Goal: Information Seeking & Learning: Learn about a topic

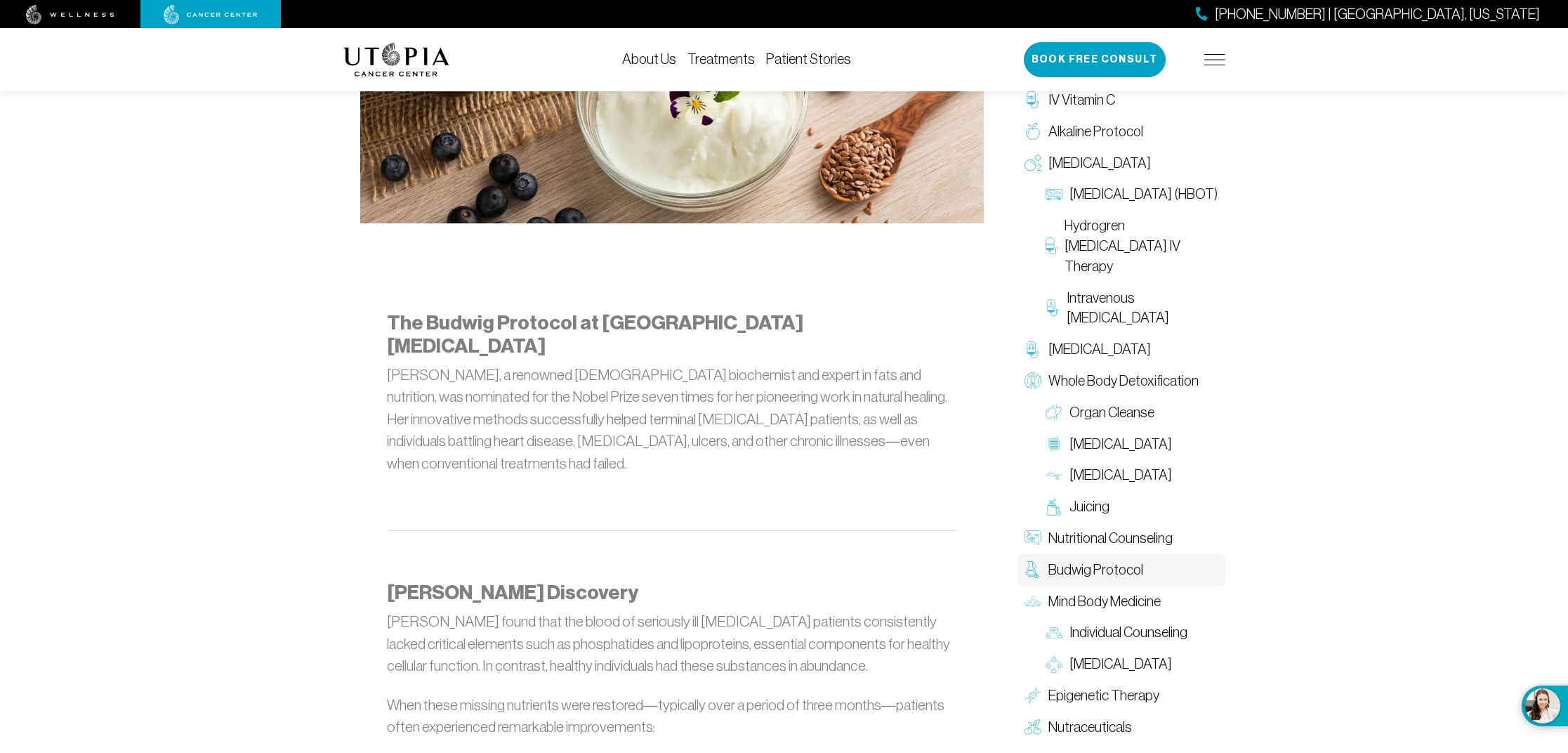
click at [1221, 64] on img at bounding box center [1215, 59] width 21 height 12
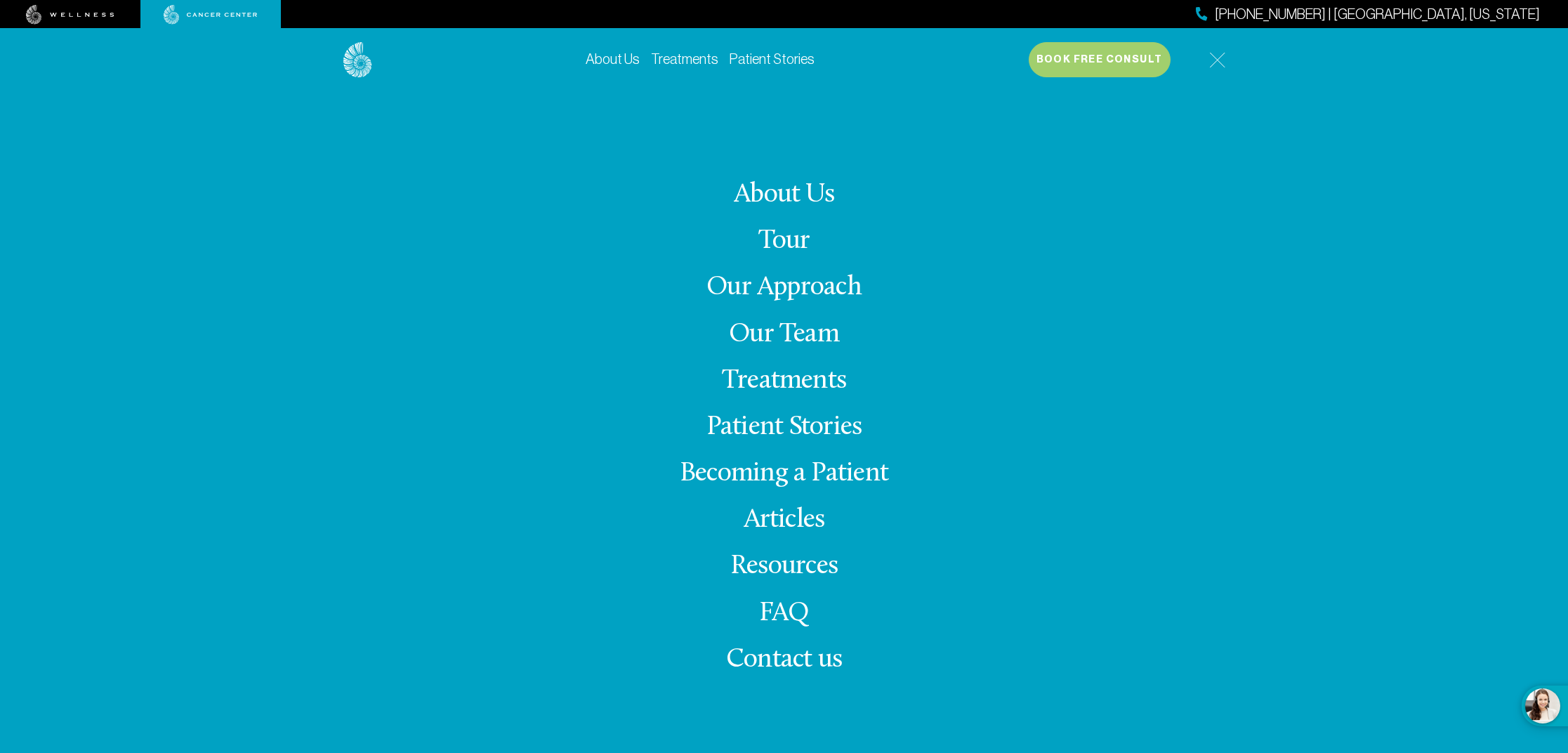
scroll to position [630, 0]
click at [787, 340] on link "Our Team" at bounding box center [784, 334] width 110 height 28
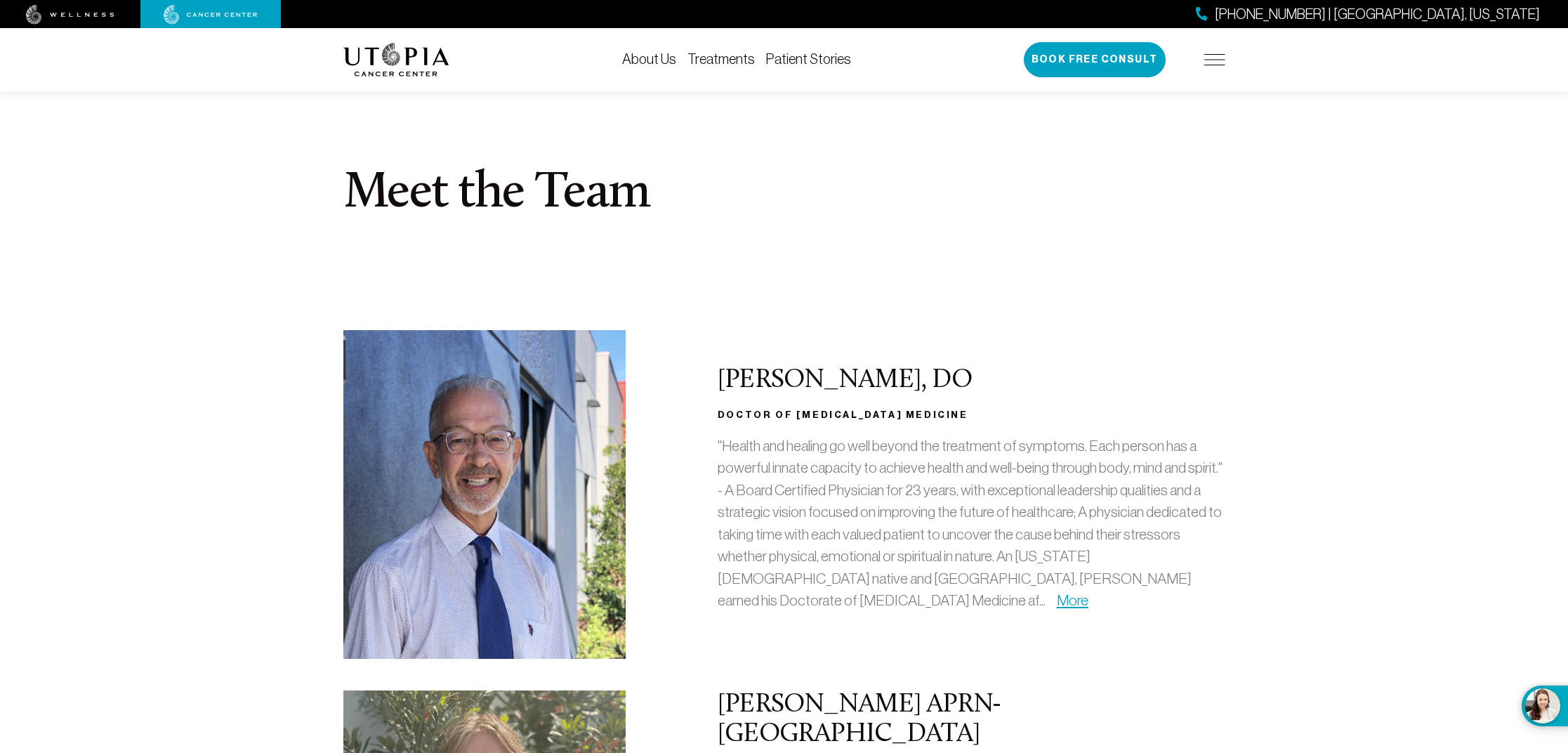
click at [742, 57] on link "Treatments" at bounding box center [721, 58] width 67 height 15
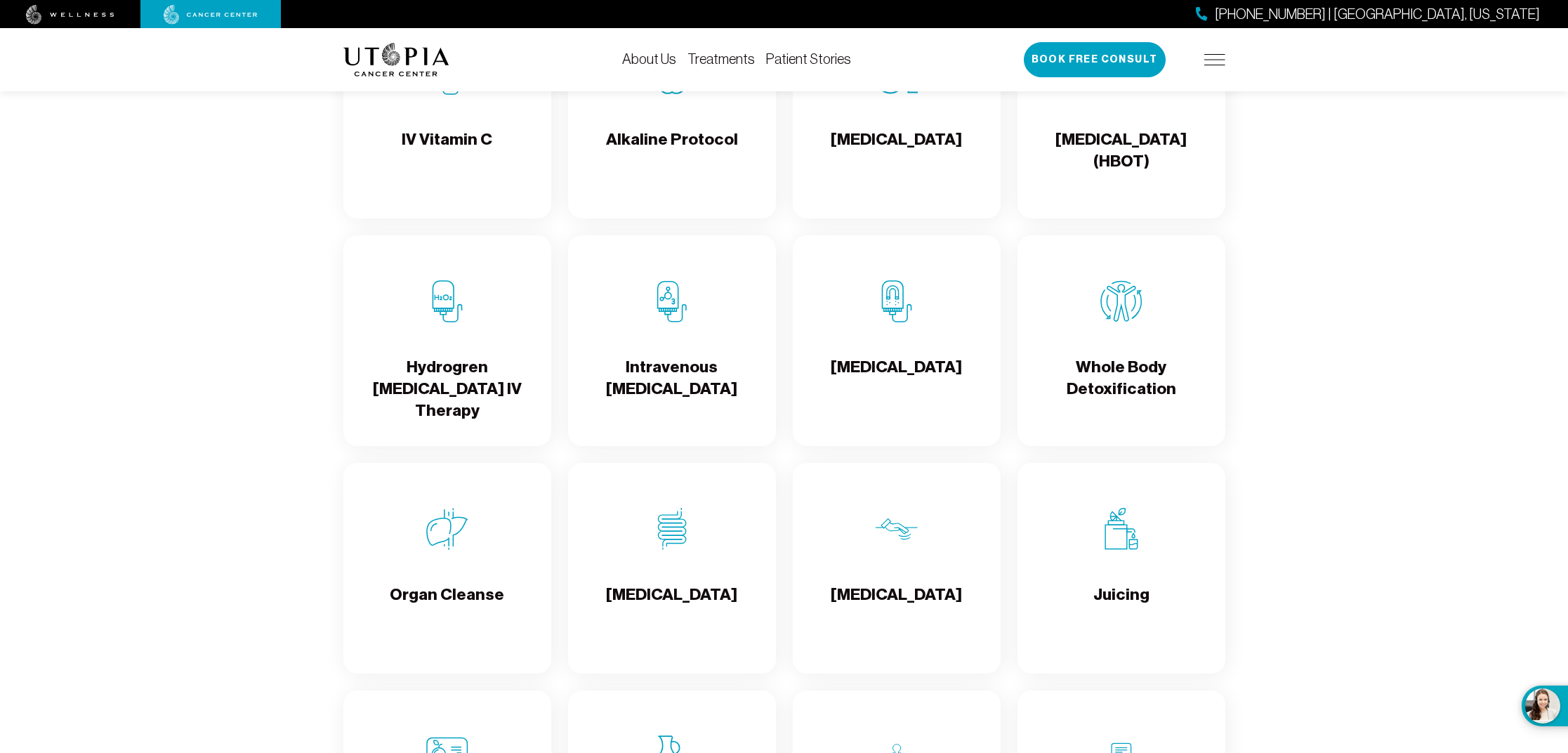
scroll to position [1618, 0]
click at [919, 370] on h4 "[MEDICAL_DATA]" at bounding box center [896, 377] width 132 height 46
